Goal: Task Accomplishment & Management: Use online tool/utility

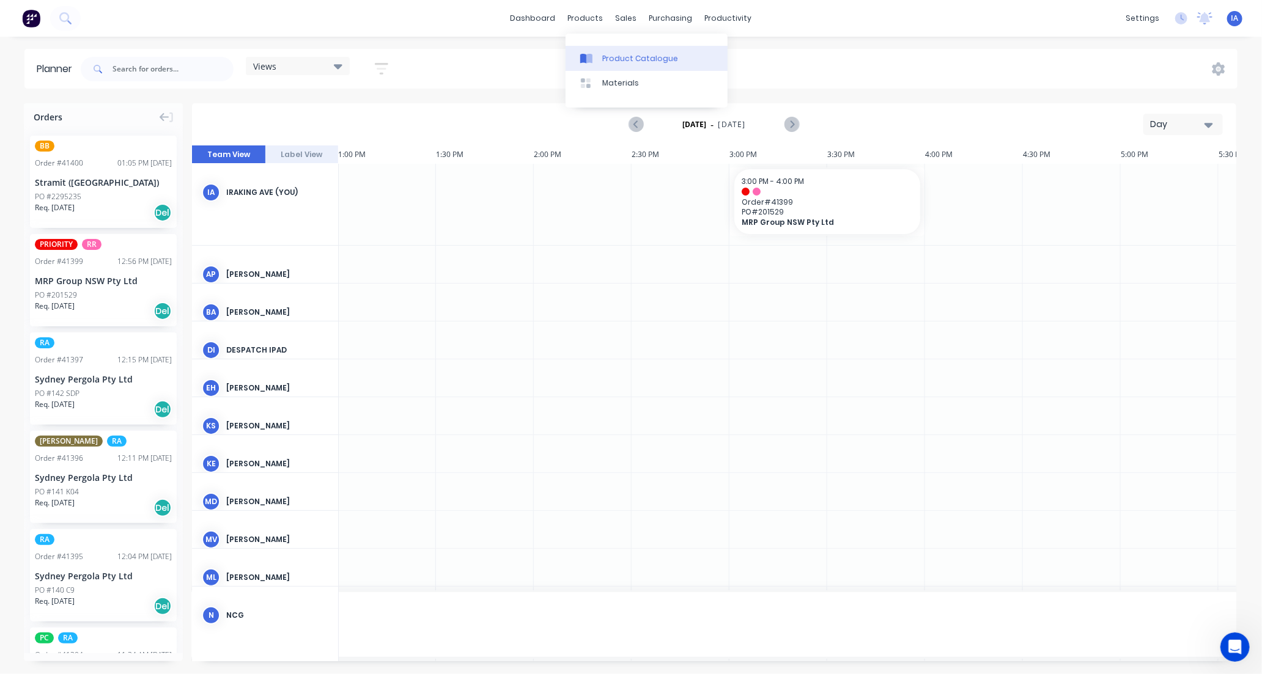
click at [635, 62] on div "Product Catalogue" at bounding box center [640, 58] width 76 height 11
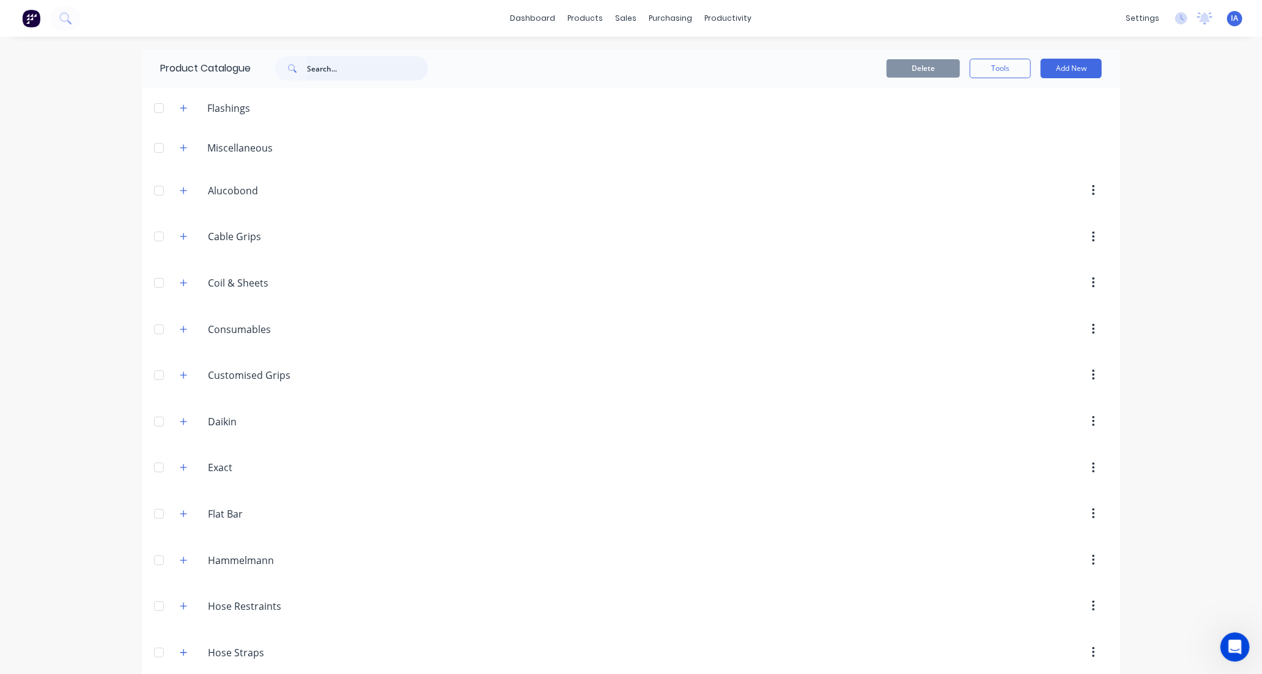
click at [345, 71] on input "text" at bounding box center [367, 68] width 121 height 24
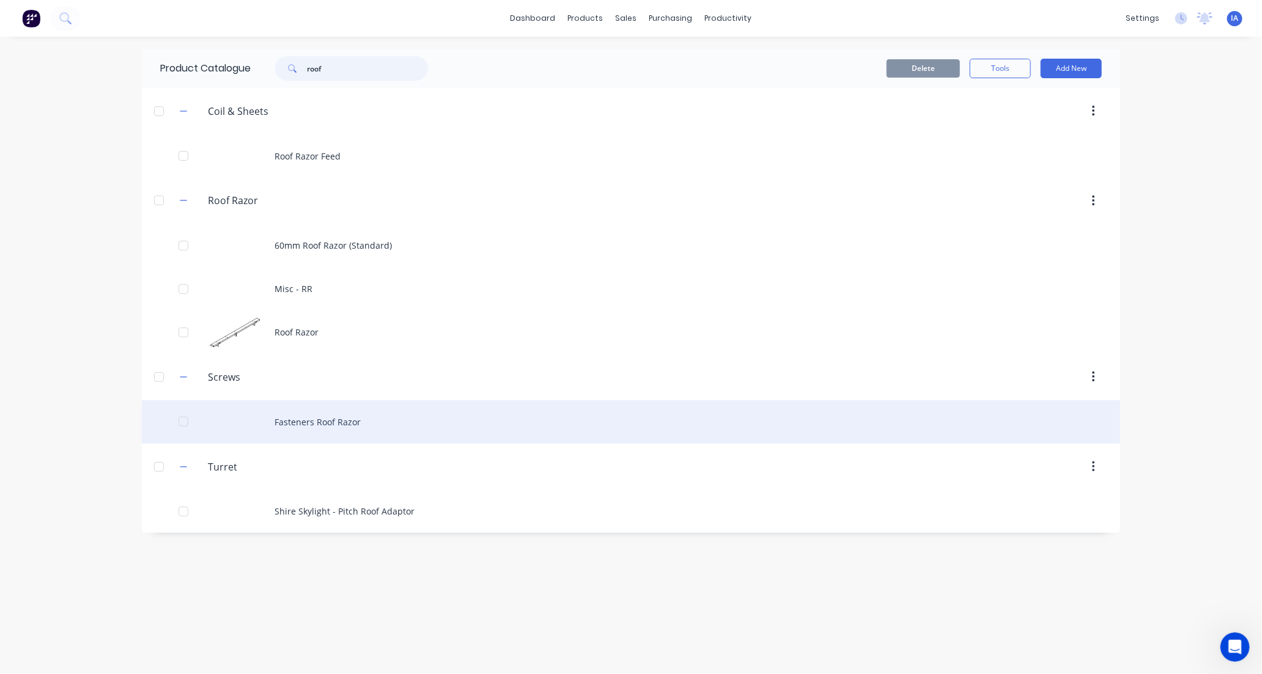
type input "roof"
click at [443, 416] on div "Fasteners Roof Razor" at bounding box center [631, 421] width 978 height 43
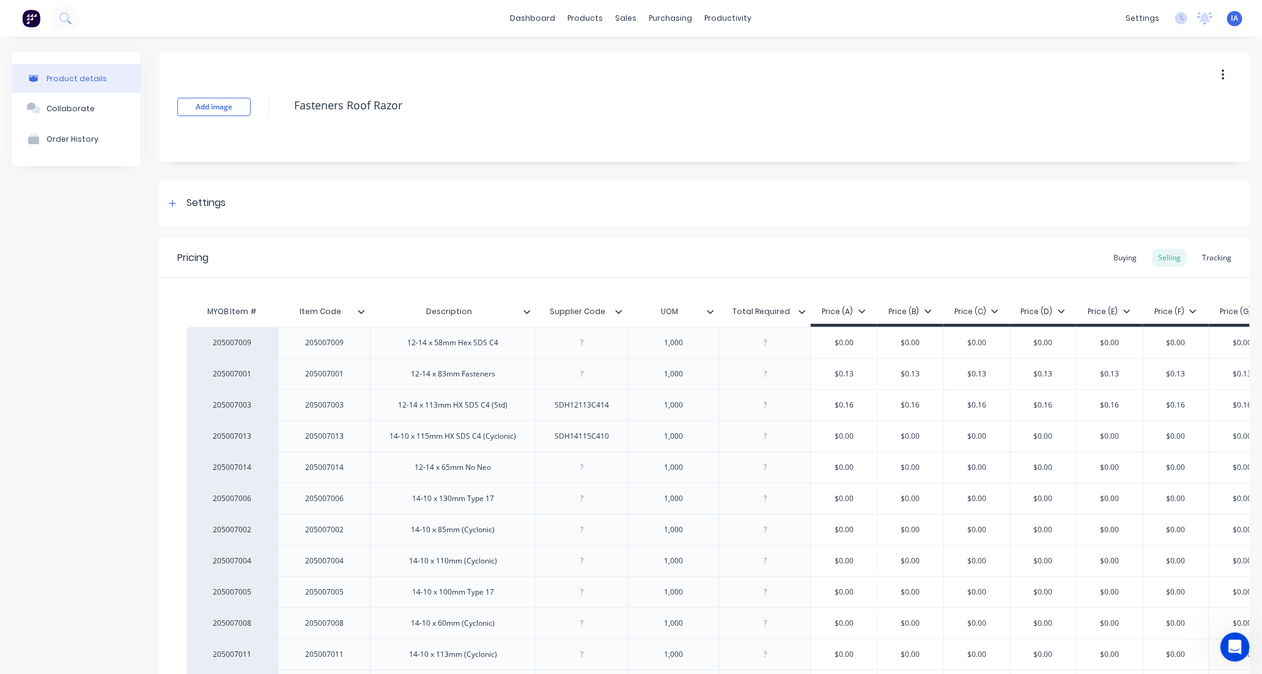
type textarea "x"
click at [1214, 259] on div "Tracking" at bounding box center [1217, 258] width 42 height 18
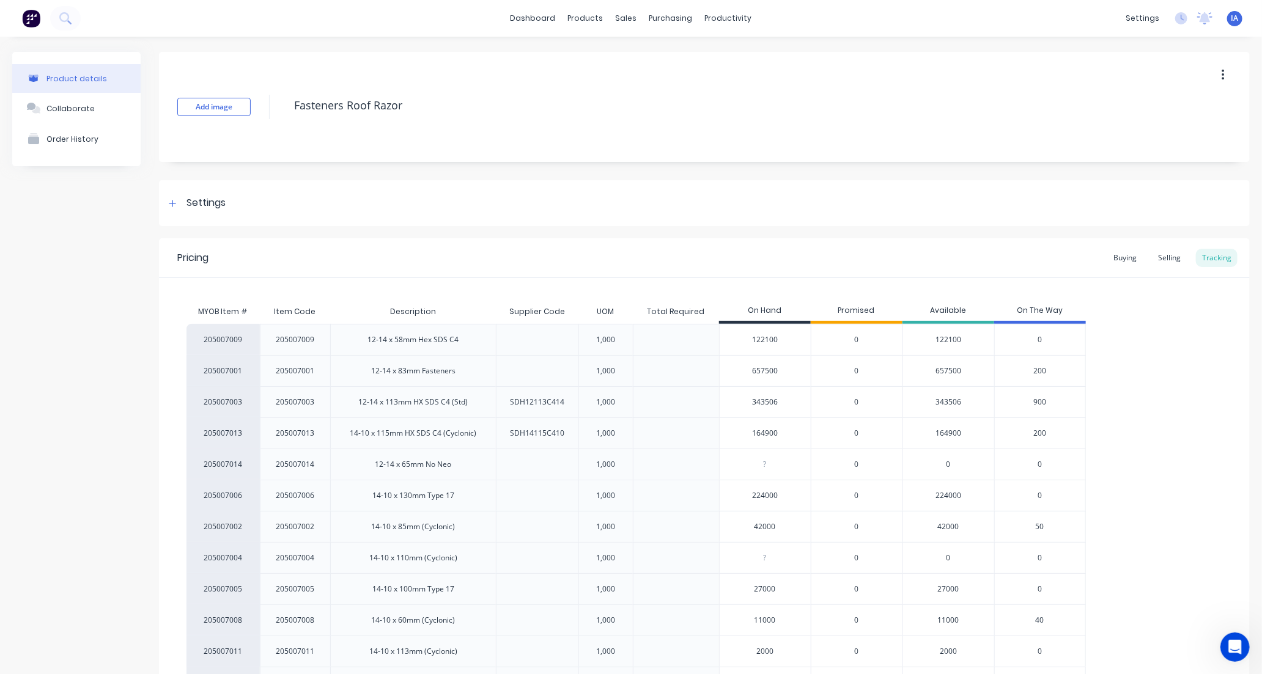
click at [756, 404] on input "343506" at bounding box center [765, 402] width 91 height 11
type input "33506"
type textarea "x"
type input "3506"
type textarea "x"
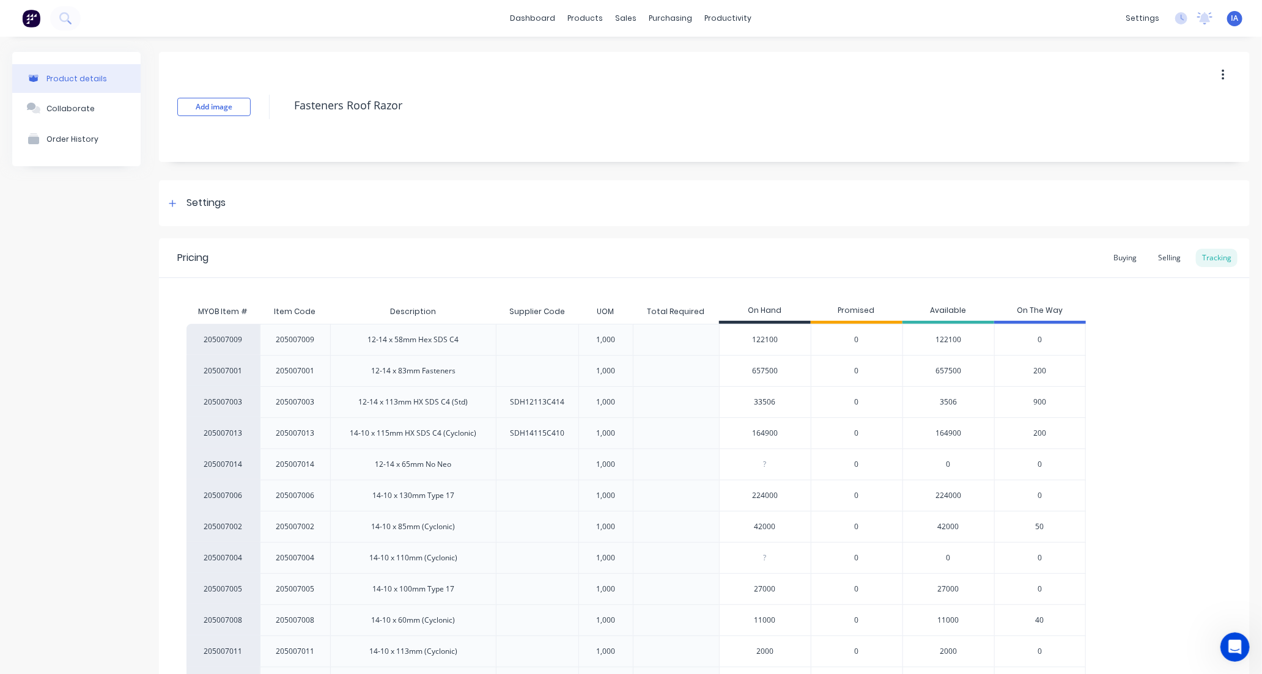
type input "334506"
type textarea "x"
click at [1190, 429] on div "205007009 205007009 12-14 x 58mm Hex SDS C4 1,000 122100 0 122100 0 205007001 2…" at bounding box center [704, 511] width 1036 height 375
click at [1172, 429] on div "205007009 205007009 12-14 x 58mm Hex SDS C4 1,000 122100 0 122100 0 205007001 2…" at bounding box center [704, 511] width 1036 height 375
click at [756, 402] on input "334506" at bounding box center [765, 402] width 91 height 11
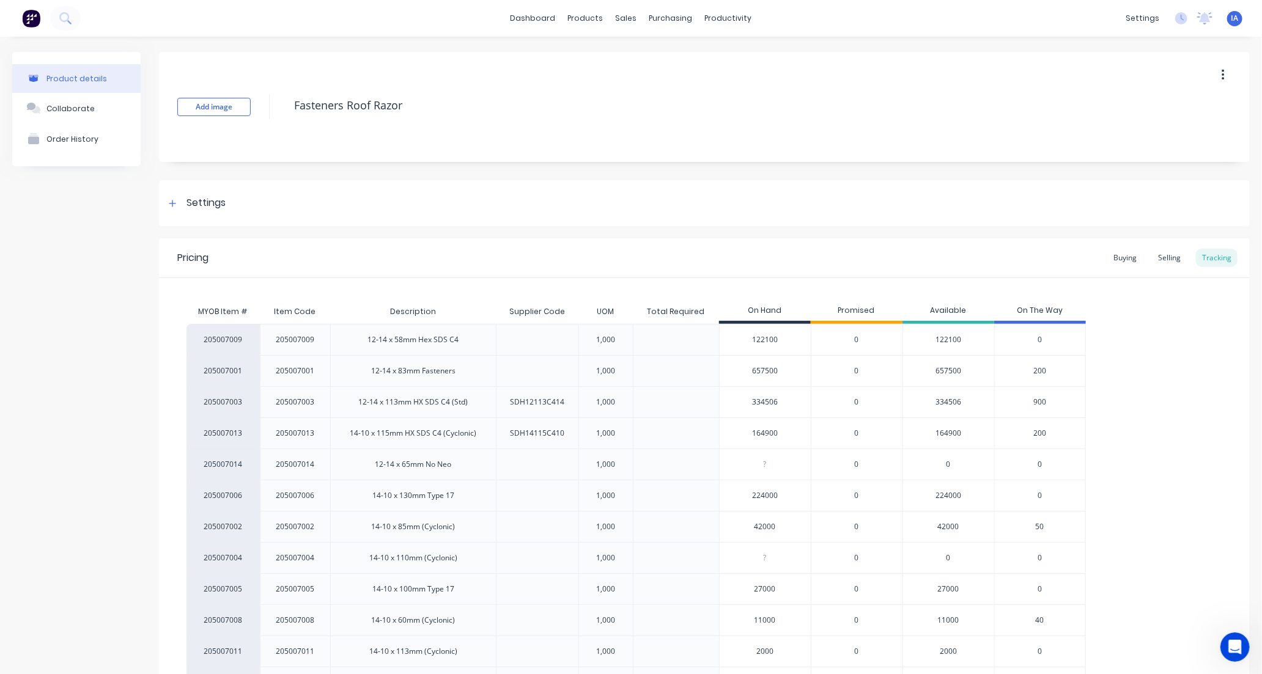
type input "34506"
type textarea "x"
type input "3506"
type textarea "x"
type input "32506"
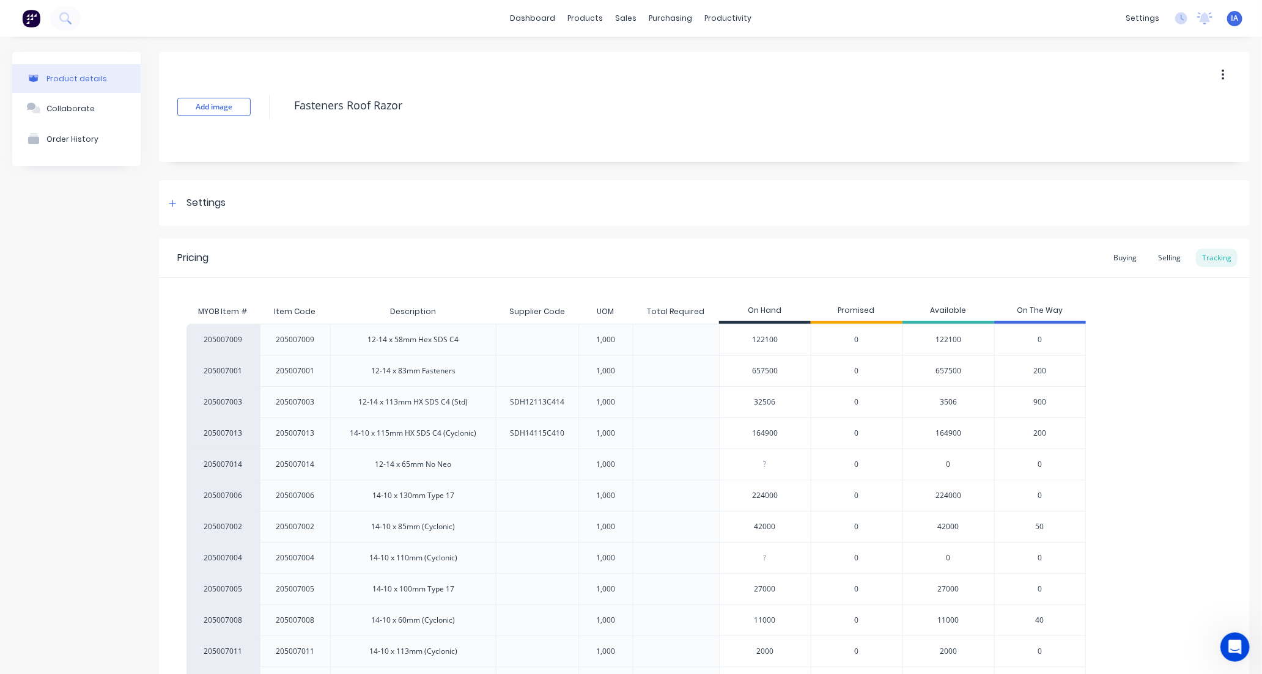
type textarea "x"
type input "325506"
type textarea "x"
type input "325506"
click at [1110, 423] on div "205007009 205007009 12-14 x 58mm Hex SDS C4 1,000 122100 0 122100 0 205007001 2…" at bounding box center [704, 511] width 1036 height 375
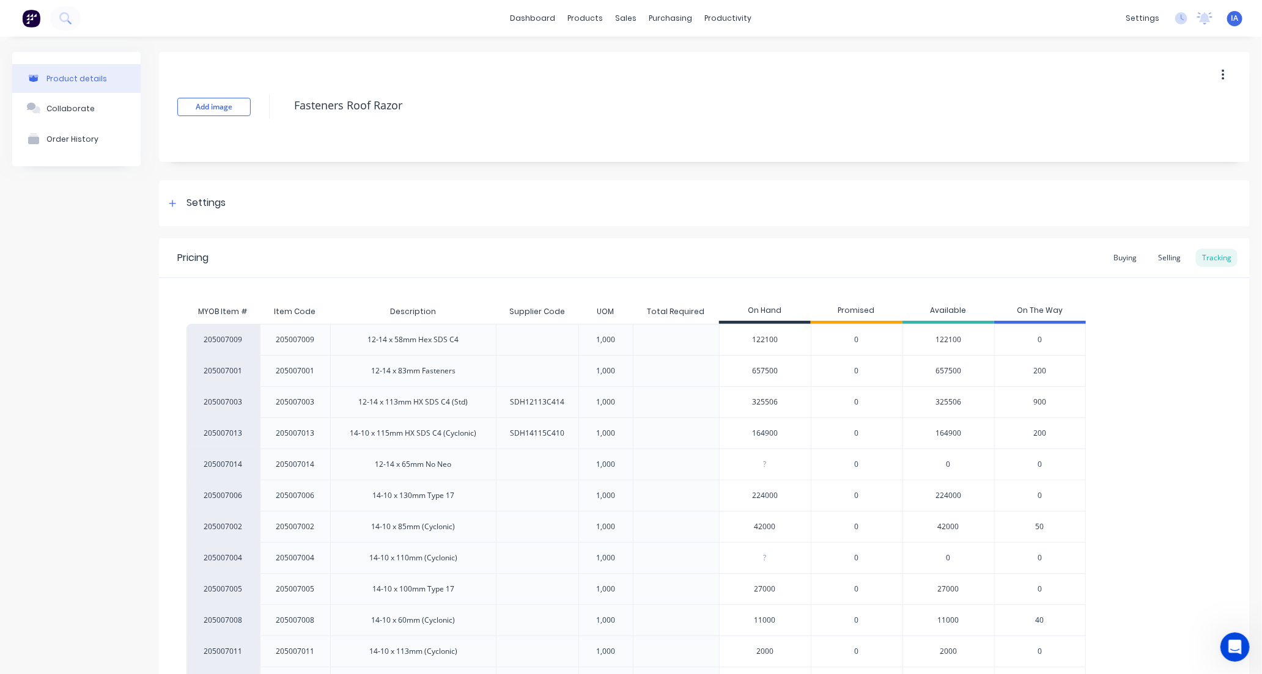
click at [1123, 419] on div "205007009 205007009 12-14 x 58mm Hex SDS C4 1,000 122100 0 122100 0 205007001 2…" at bounding box center [704, 511] width 1036 height 375
click at [1178, 446] on div "205007009 205007009 12-14 x 58mm Hex SDS C4 1,000 122100 0 122100 0 205007001 2…" at bounding box center [704, 511] width 1036 height 375
click at [755, 371] on input "657500" at bounding box center [765, 371] width 91 height 11
type input "67500"
type textarea "x"
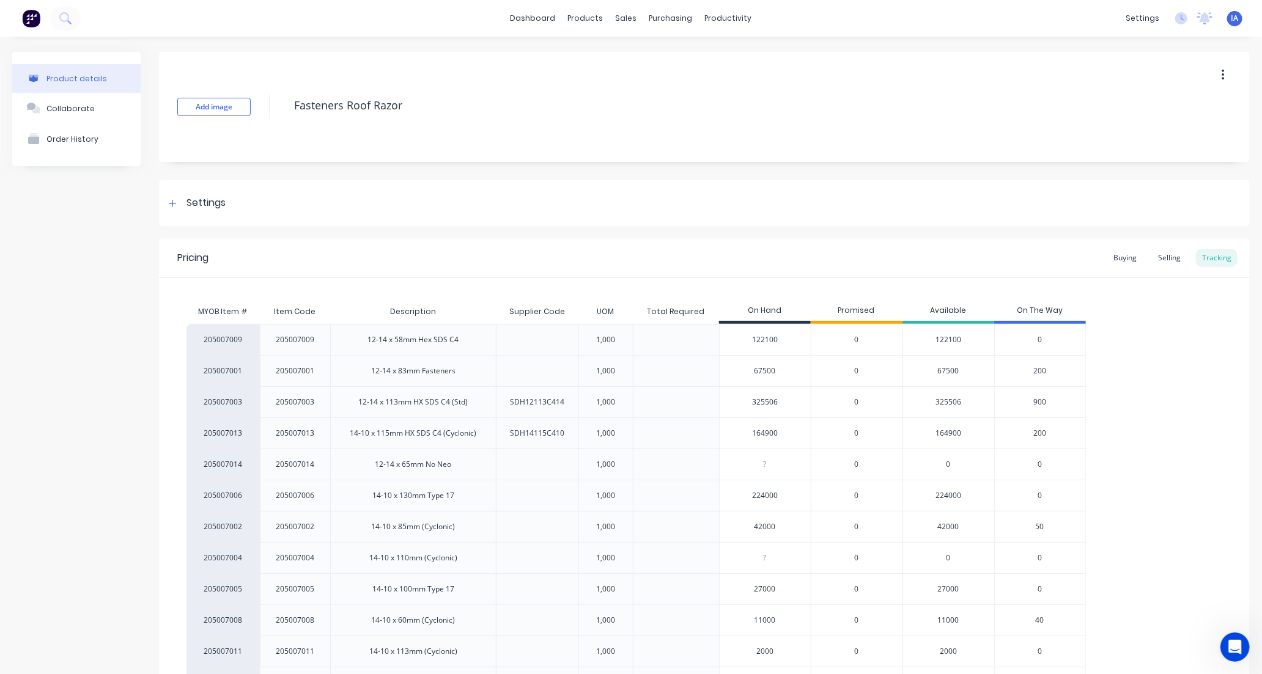
type input "6500"
type textarea "x"
type input "600"
type textarea "x"
type input "63900"
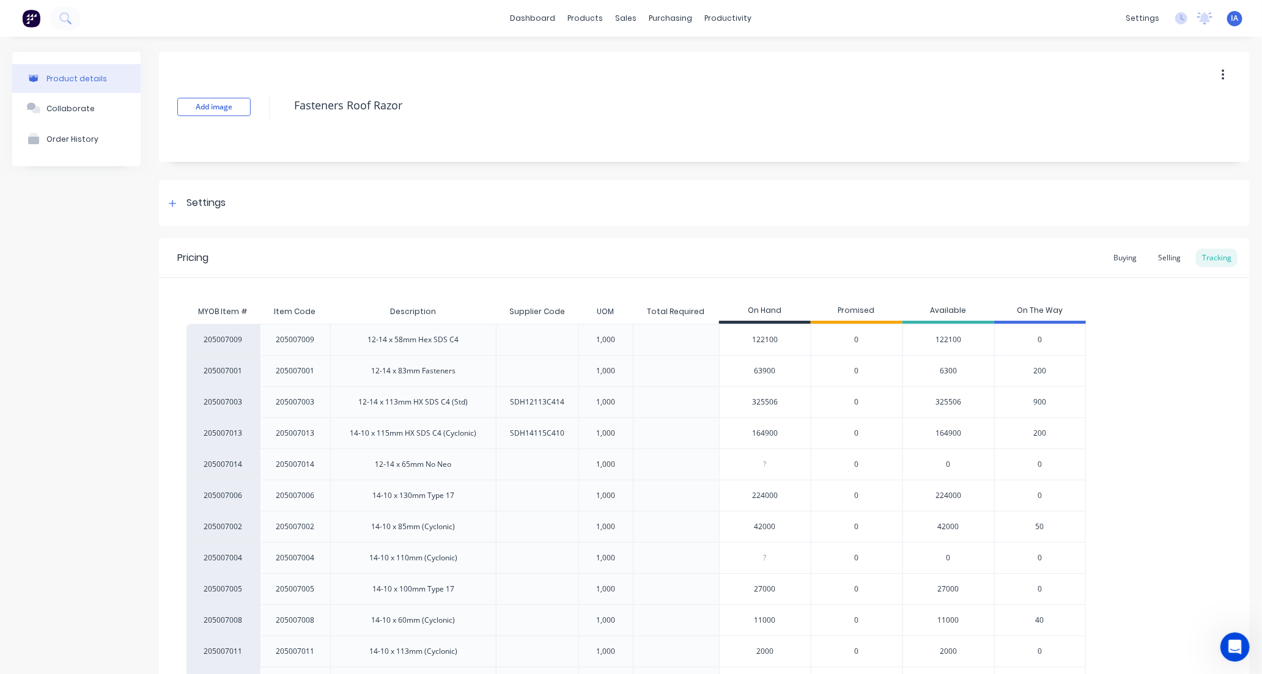
type textarea "x"
type input "639000"
type textarea "x"
type input "639000"
click at [752, 404] on input "325506" at bounding box center [765, 402] width 91 height 11
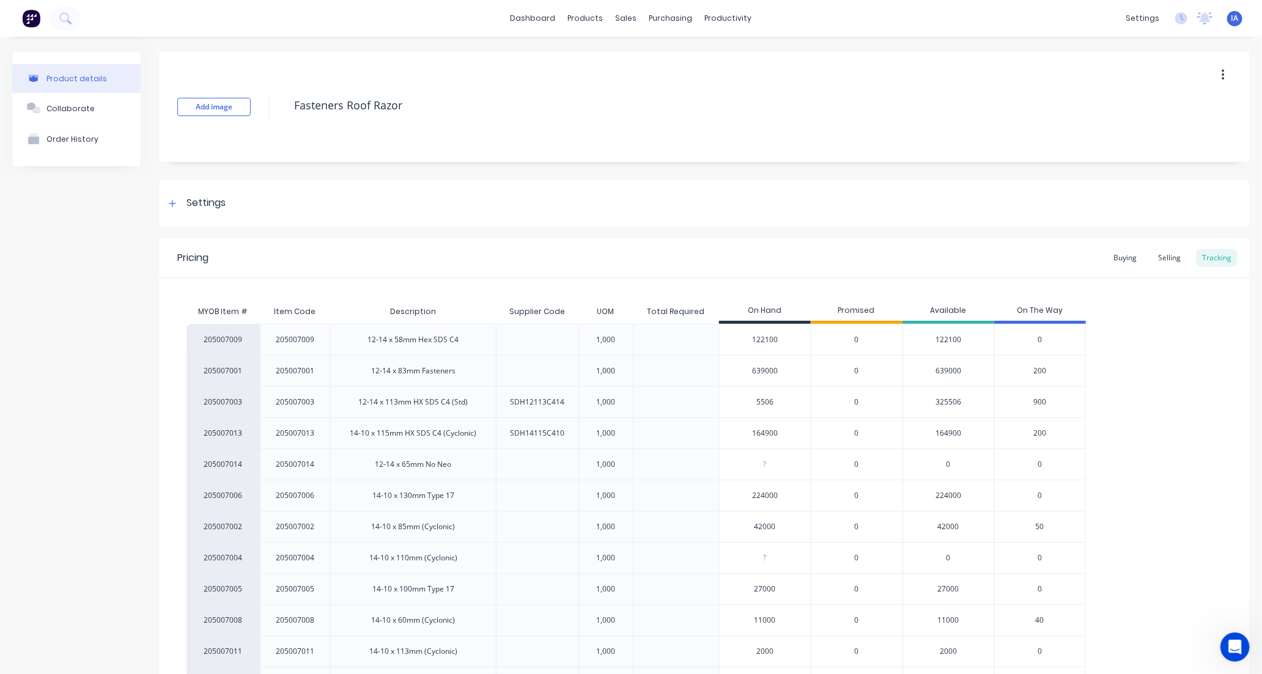
type input "506"
type textarea "x"
type input "6"
type textarea "x"
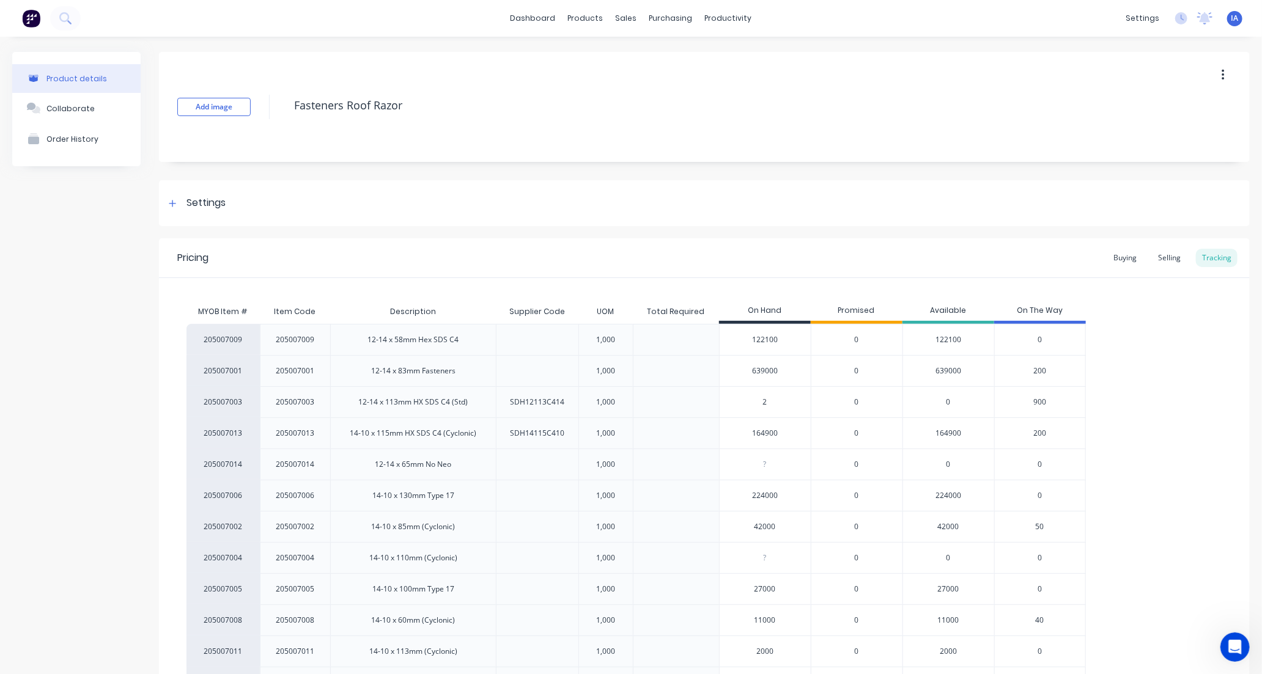
type input "29"
type textarea "x"
type input "297"
type textarea "x"
type input "297000"
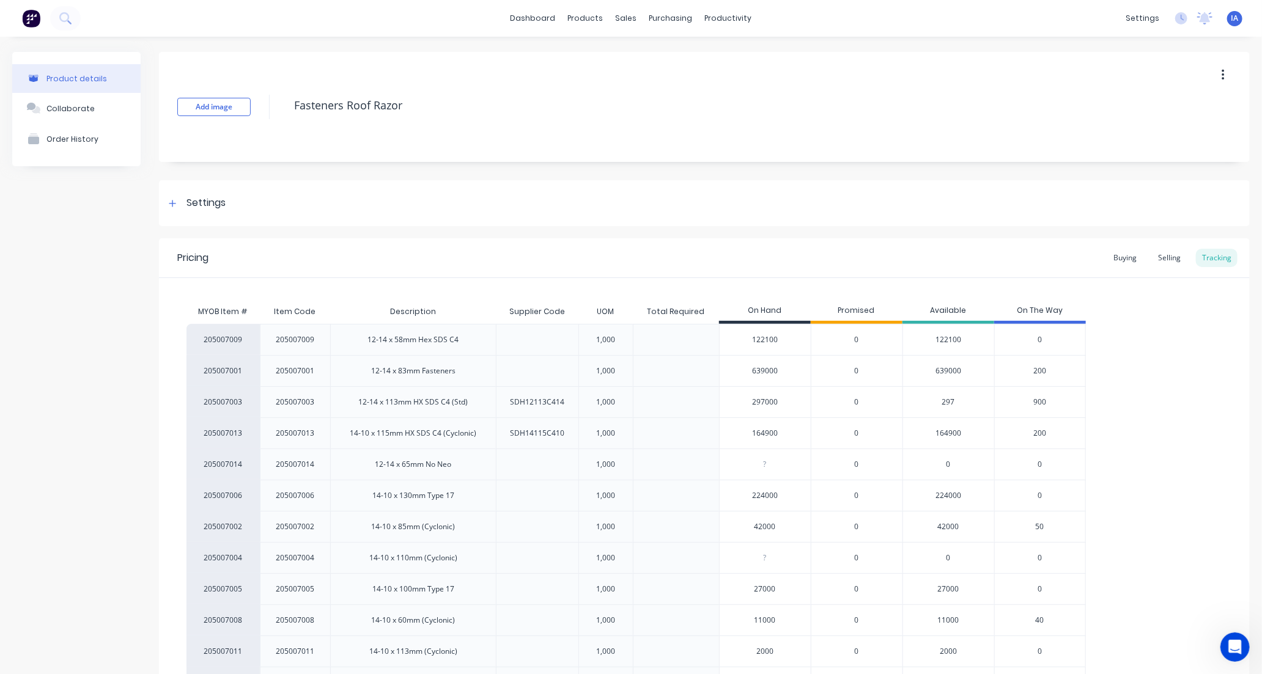
type textarea "x"
type input "297000"
click at [1187, 438] on div "205007009 205007009 12-14 x 58mm Hex SDS C4 1,000 122100 0 122100 0 205007001 2…" at bounding box center [704, 511] width 1036 height 375
click at [1143, 438] on div "205007009 205007009 12-14 x 58mm Hex SDS C4 1,000 122100 0 122100 0 205007001 2…" at bounding box center [704, 511] width 1036 height 375
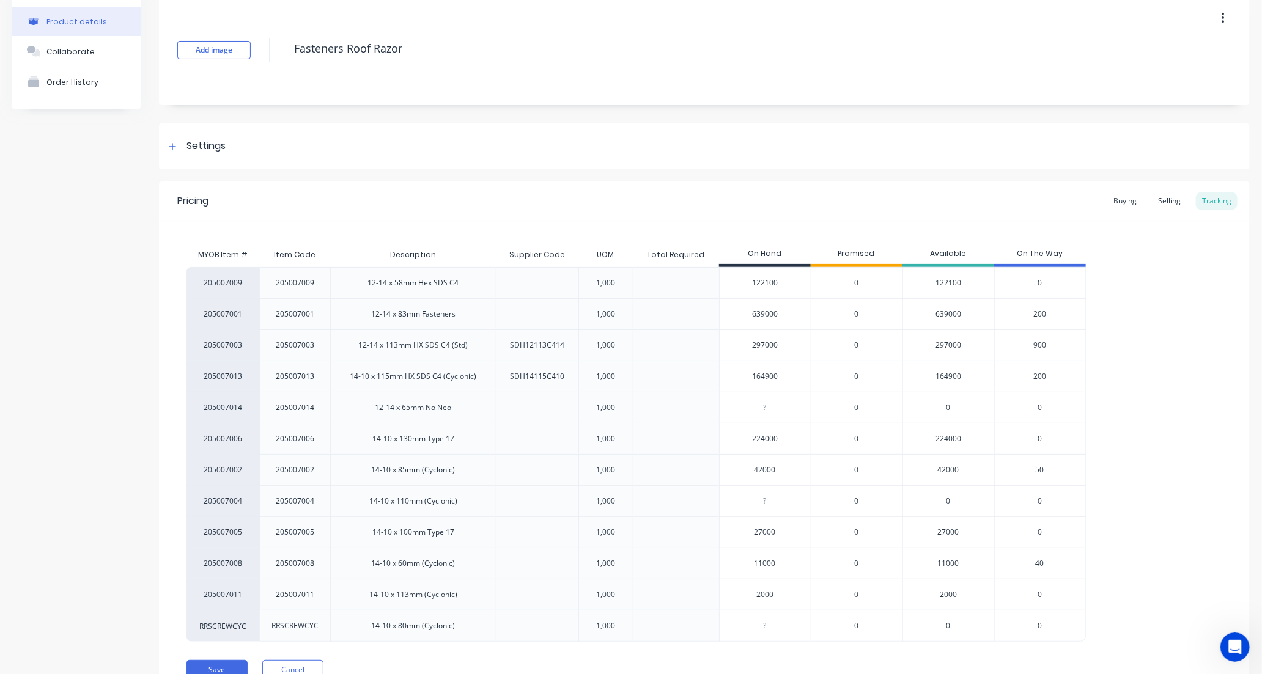
scroll to position [114, 0]
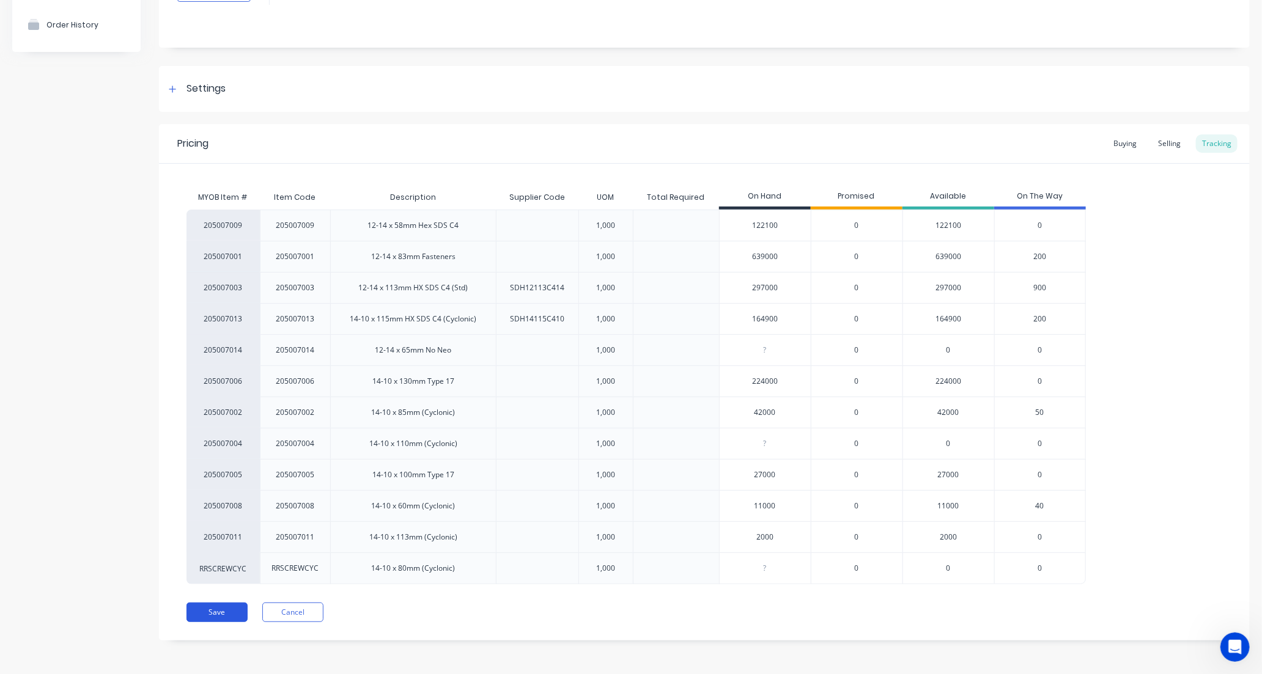
click at [218, 612] on button "Save" at bounding box center [216, 613] width 61 height 20
type textarea "x"
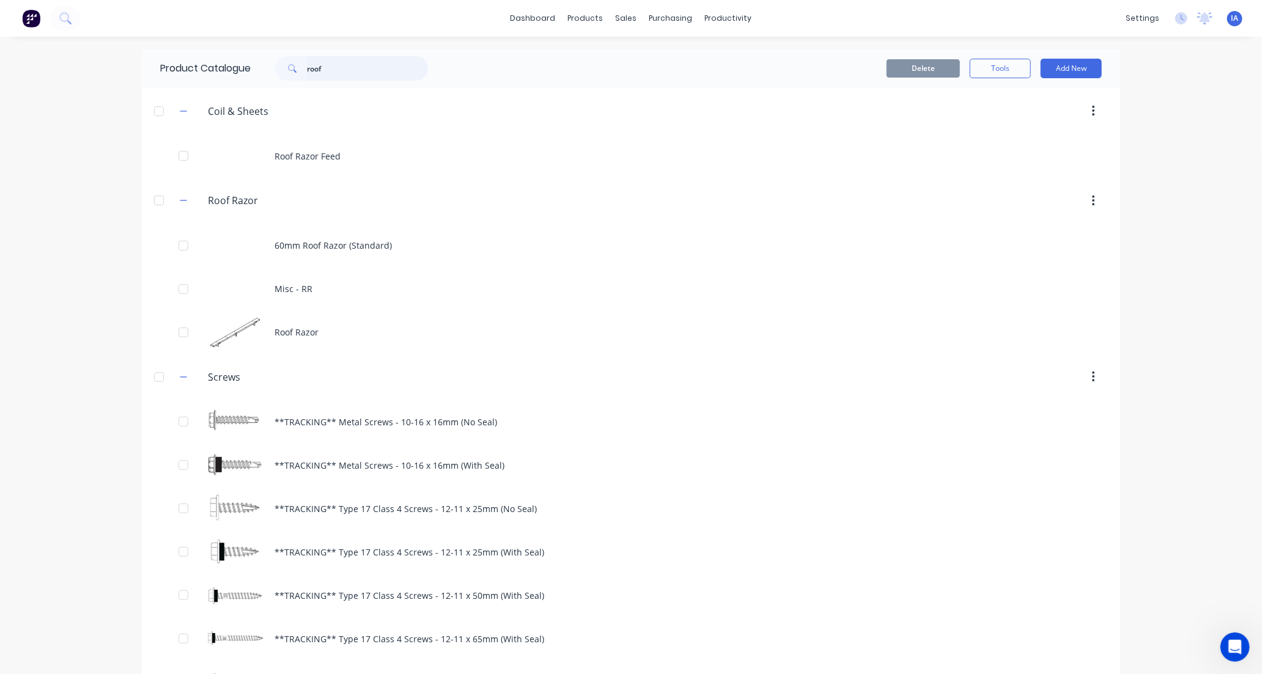
click at [331, 63] on input "roof" at bounding box center [367, 68] width 121 height 24
type input "r"
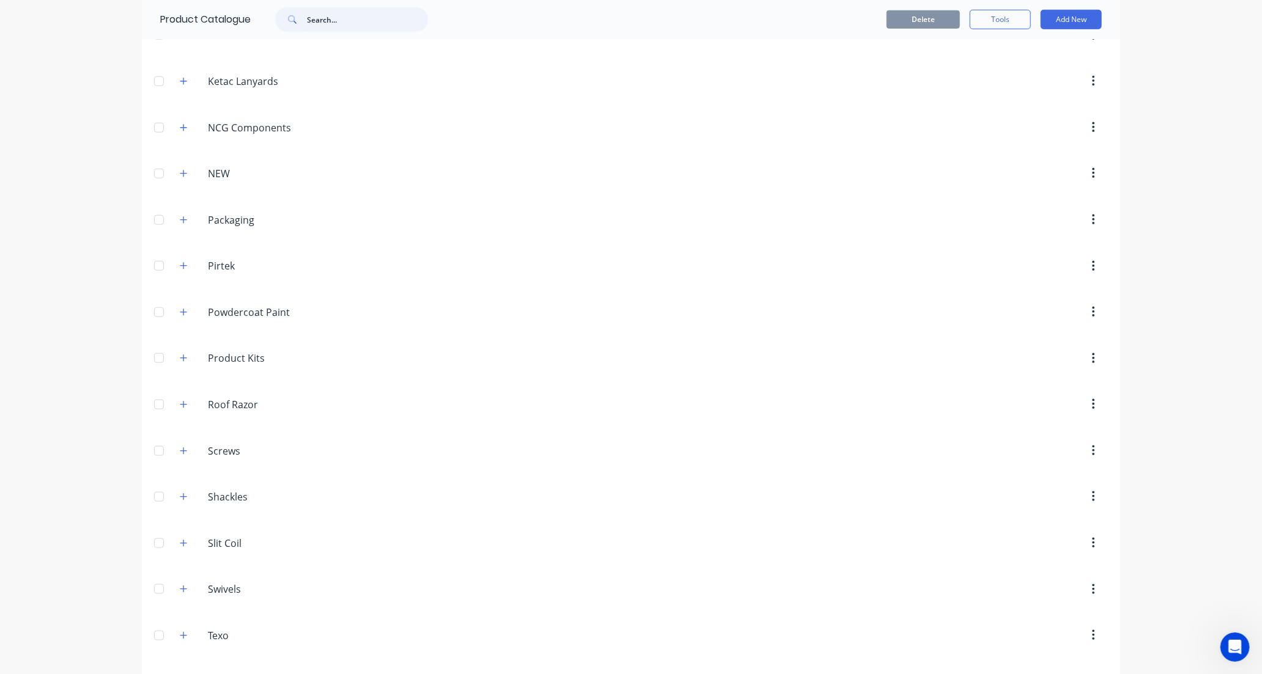
scroll to position [679, 0]
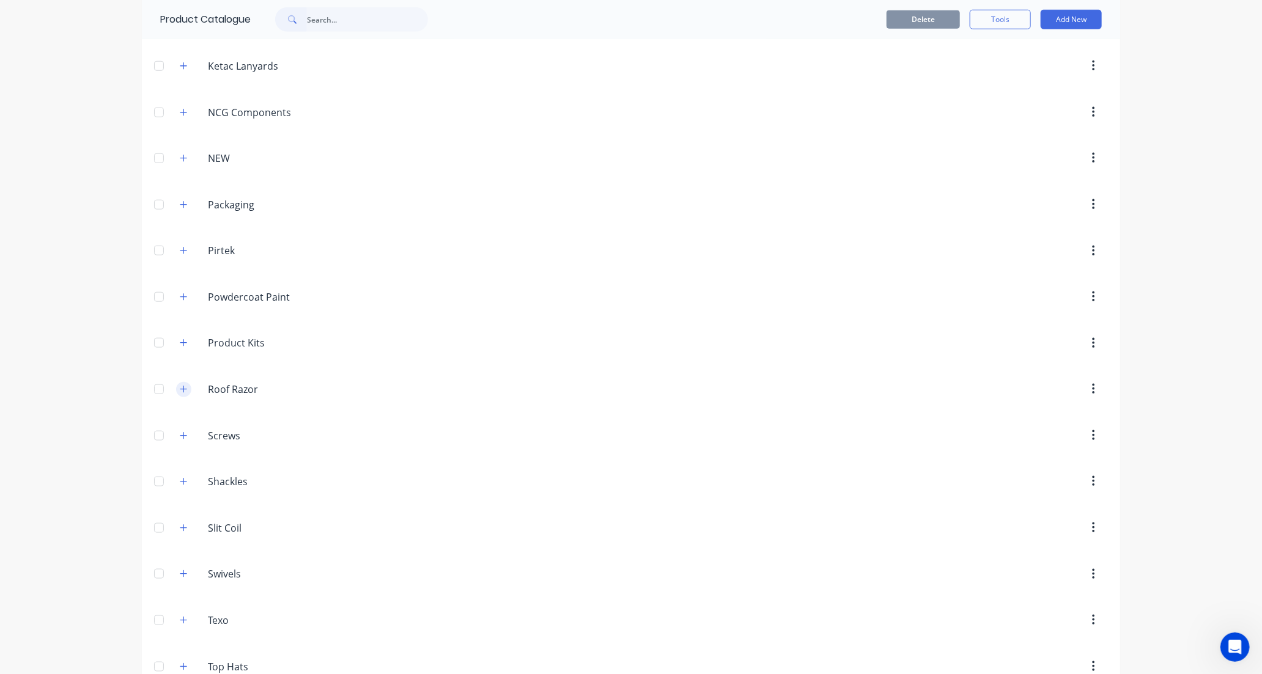
click at [180, 389] on icon "button" at bounding box center [183, 389] width 7 height 9
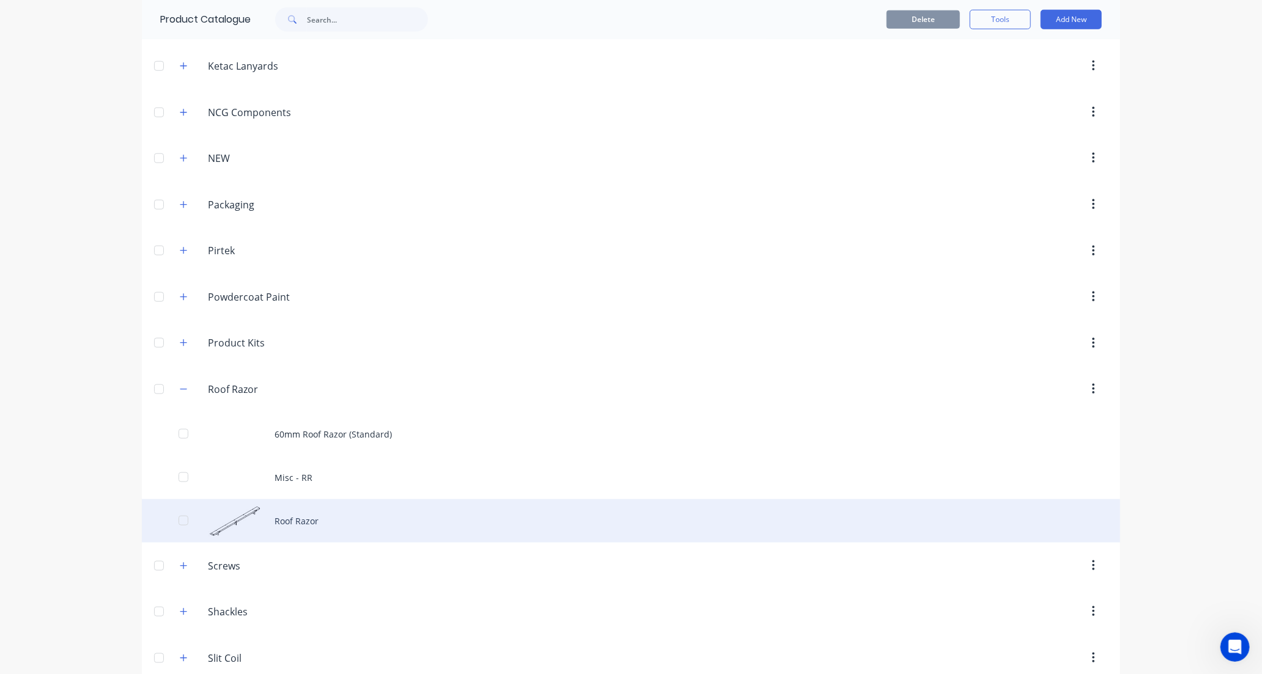
click at [351, 521] on div "Roof Razor" at bounding box center [631, 521] width 978 height 43
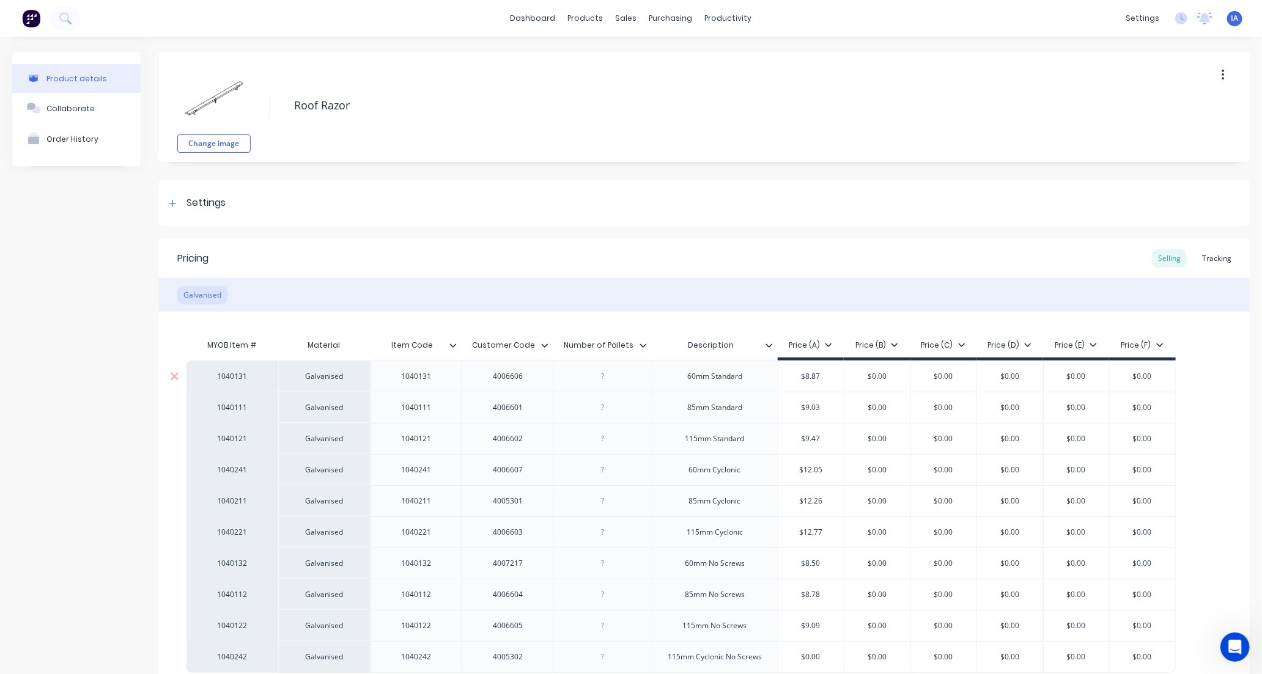
type textarea "x"
click at [1215, 256] on div "Tracking" at bounding box center [1217, 258] width 42 height 18
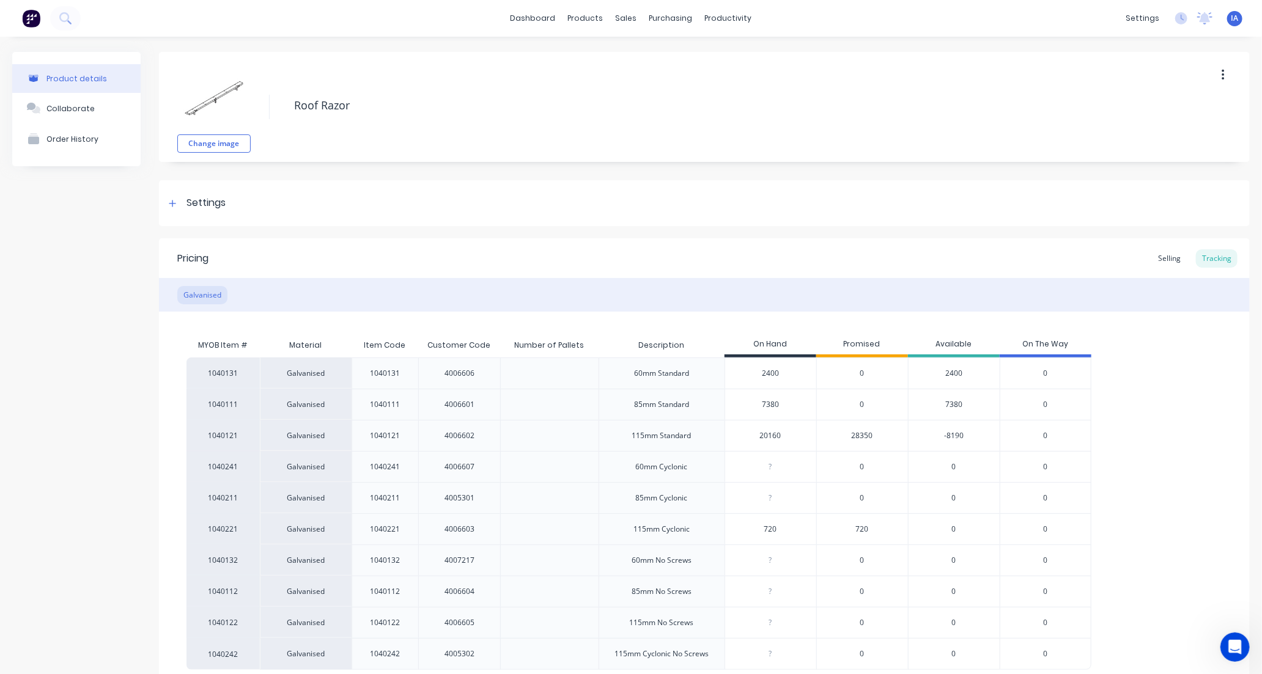
click at [765, 372] on input "2400" at bounding box center [770, 373] width 91 height 11
type input "20"
type textarea "x"
type input "2880"
type textarea "x"
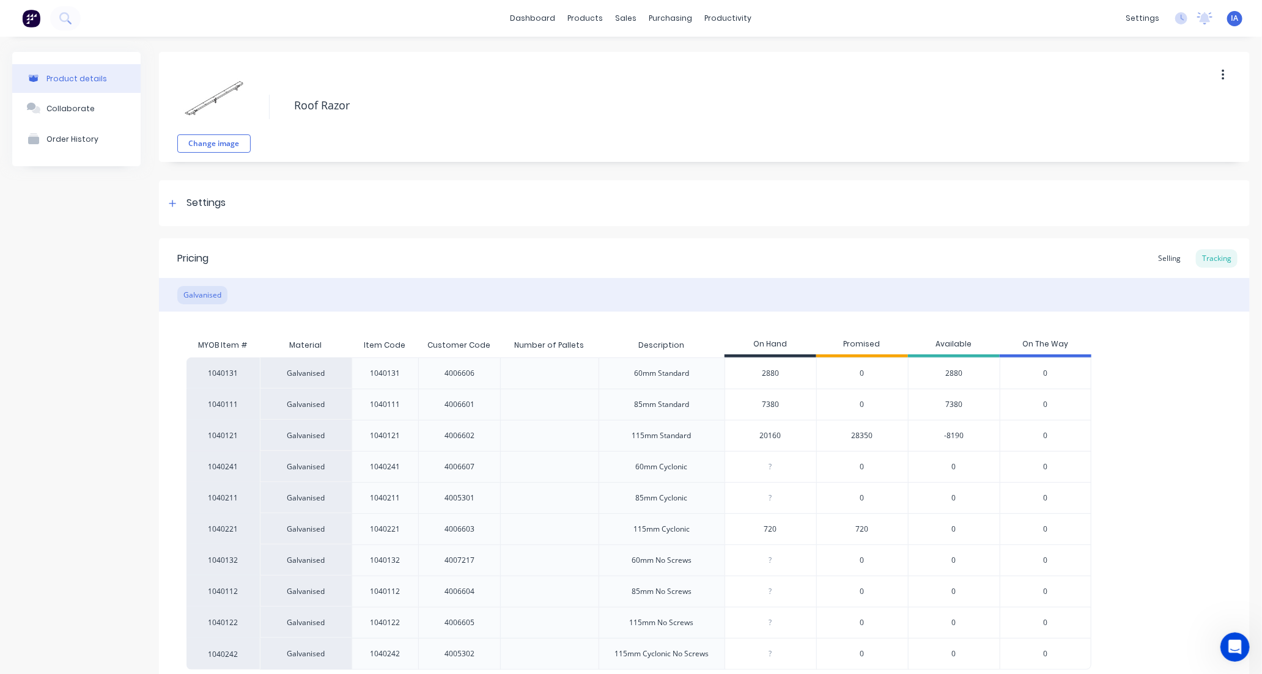
type input "2880"
click at [1145, 448] on div "1040131 Galvanised 1040131 4006606 60mm Standard 2880 2880 0 2880 0 1040111 Gal…" at bounding box center [704, 514] width 1036 height 312
click at [766, 436] on input "20160" at bounding box center [770, 435] width 91 height 11
type input "2"
type textarea "x"
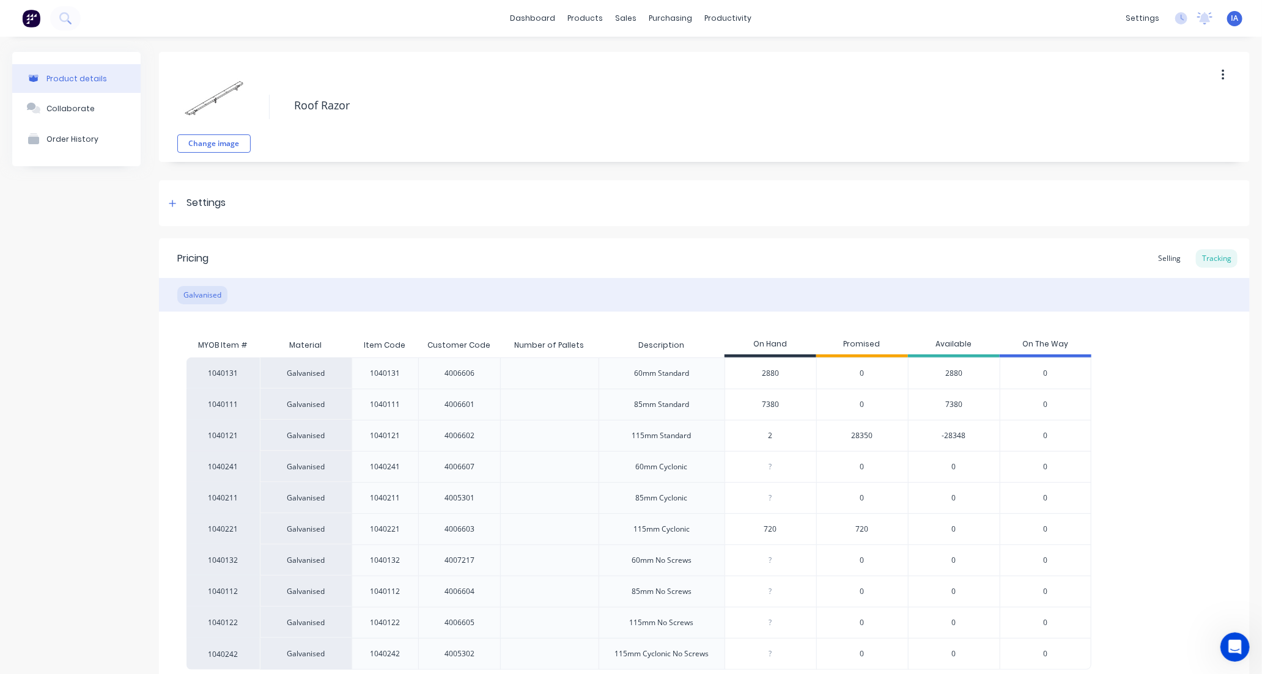
type input "22"
type textarea "x"
type input "223"
type textarea "x"
type input "22320"
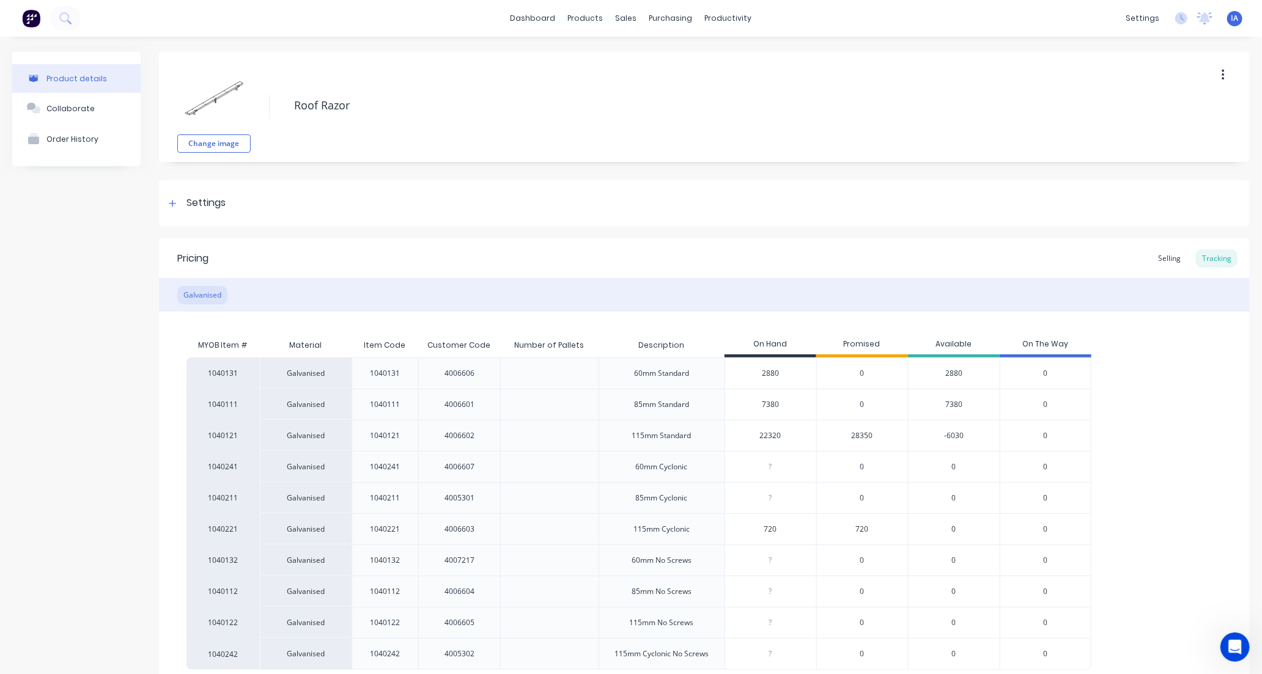
type textarea "x"
type input "22320"
click at [1156, 435] on div "1040131 Galvanised 1040131 4006606 60mm Standard 2880 2880 0 2880 0 1040111 Gal…" at bounding box center [704, 514] width 1036 height 312
click at [1170, 481] on div "1040131 Galvanised 1040131 4006606 60mm Standard 2880 2880 0 2880 0 1040111 Gal…" at bounding box center [704, 514] width 1036 height 312
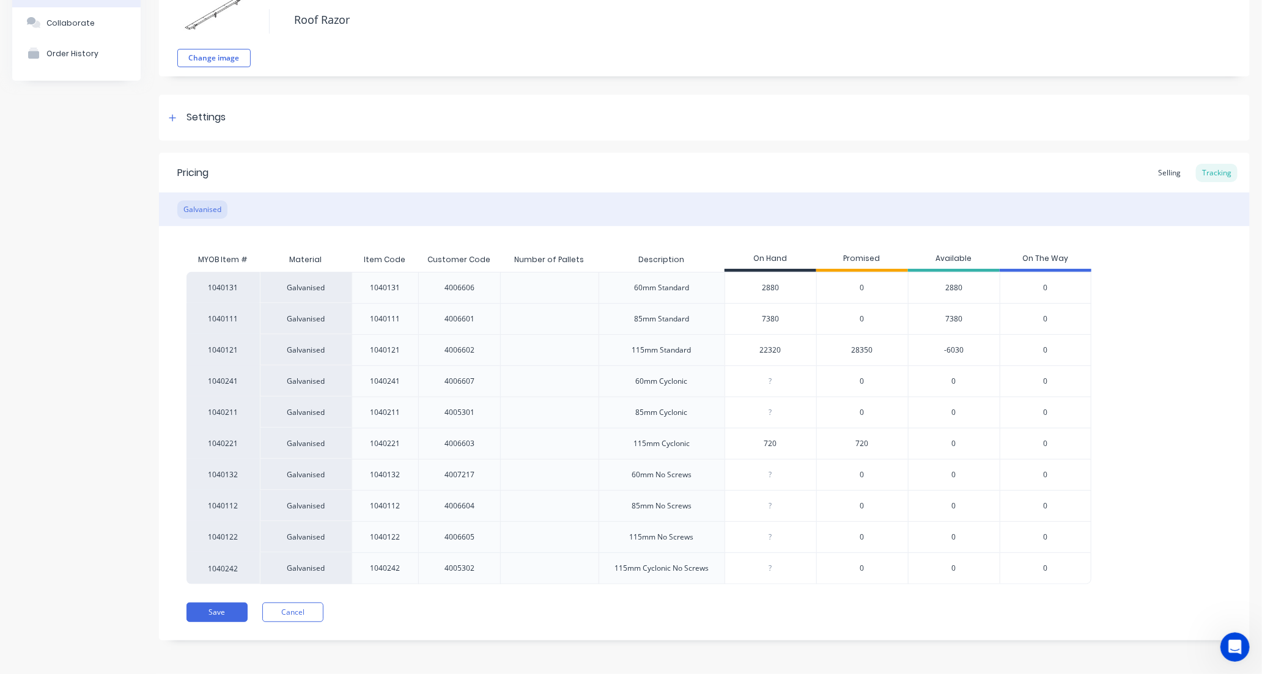
scroll to position [86, 0]
click at [231, 616] on button "Save" at bounding box center [216, 613] width 61 height 20
type textarea "x"
